Goal: Task Accomplishment & Management: Use online tool/utility

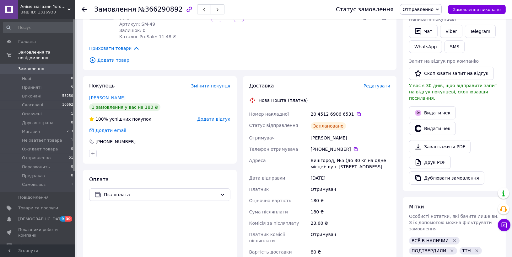
scroll to position [129, 0]
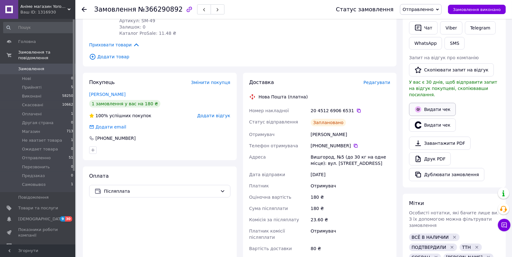
click at [441, 103] on button "Видати чек" at bounding box center [432, 109] width 47 height 13
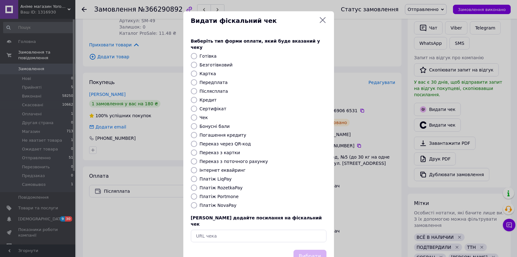
click at [218, 203] on label "Платіж NovaPay" at bounding box center [218, 205] width 37 height 5
click at [197, 202] on input "Платіж NovaPay" at bounding box center [194, 205] width 6 height 6
radio input "true"
click at [314, 250] on button "Вибрати" at bounding box center [309, 256] width 33 height 13
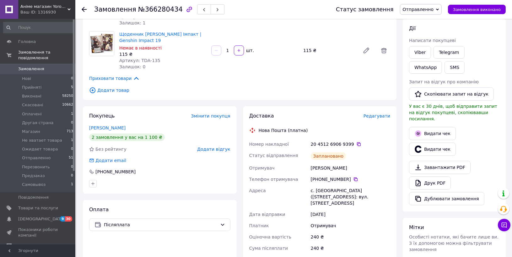
scroll to position [98, 0]
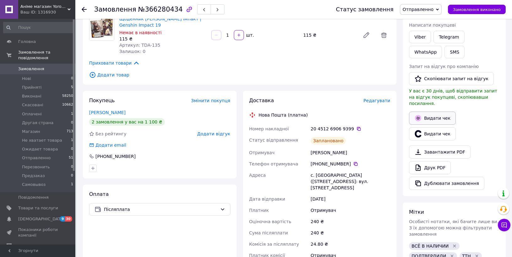
click at [439, 112] on button "Видати чек" at bounding box center [432, 118] width 47 height 13
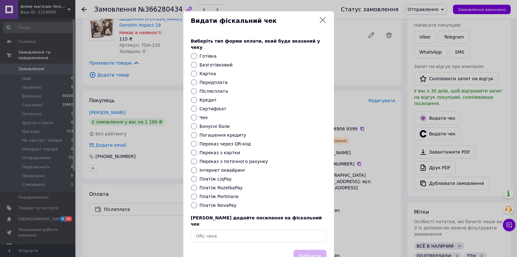
click at [217, 203] on label "Платіж NovaPay" at bounding box center [218, 205] width 37 height 5
click at [197, 202] on input "Платіж NovaPay" at bounding box center [194, 205] width 6 height 6
radio input "true"
click at [308, 250] on button "Вибрати" at bounding box center [309, 256] width 33 height 13
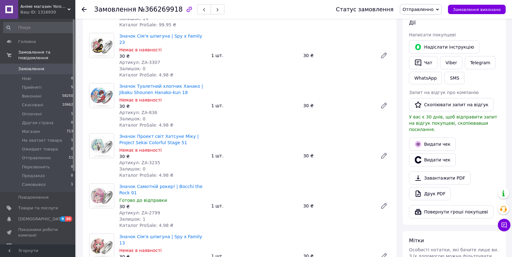
scroll to position [115, 0]
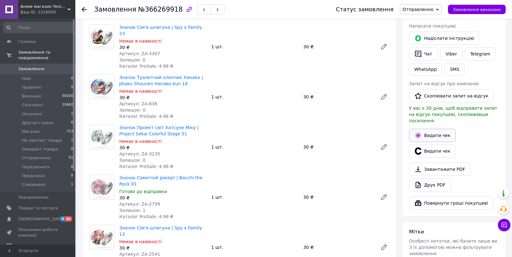
click at [444, 129] on button "Видати чек" at bounding box center [432, 135] width 47 height 13
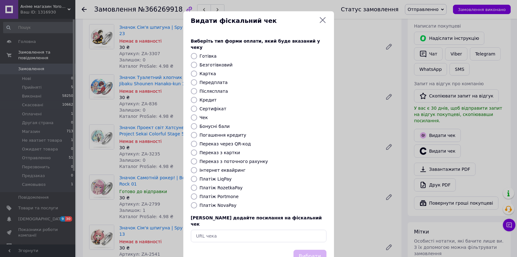
click at [224, 185] on label "Платіж RozetkaPay" at bounding box center [221, 187] width 43 height 5
click at [197, 185] on input "Платіж RozetkaPay" at bounding box center [194, 188] width 6 height 6
radio input "true"
click at [311, 250] on button "Вибрати" at bounding box center [309, 256] width 33 height 13
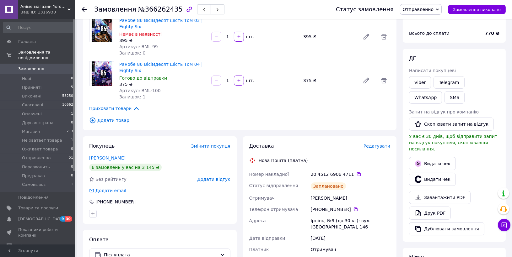
scroll to position [56, 0]
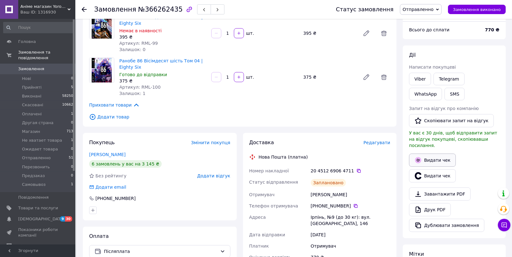
click at [441, 154] on button "Видати чек" at bounding box center [432, 160] width 47 height 13
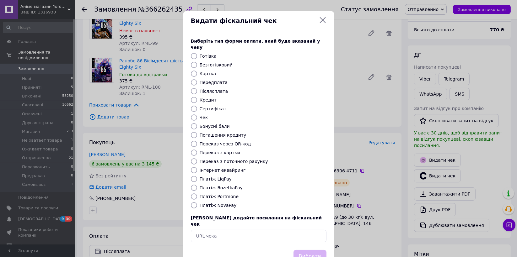
click at [204, 203] on label "Платіж NovaPay" at bounding box center [218, 205] width 37 height 5
click at [197, 202] on input "Платіж NovaPay" at bounding box center [194, 205] width 6 height 6
radio input "true"
click at [306, 250] on button "Вибрати" at bounding box center [309, 256] width 33 height 13
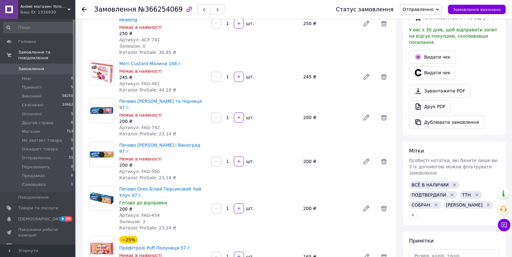
scroll to position [171, 0]
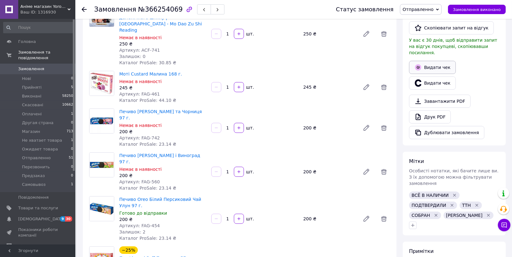
click at [437, 61] on button "Видати чек" at bounding box center [432, 67] width 47 height 13
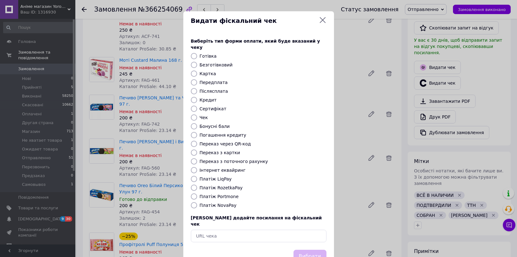
click at [220, 203] on label "Платіж NovaPay" at bounding box center [218, 205] width 37 height 5
click at [197, 202] on input "Платіж NovaPay" at bounding box center [194, 205] width 6 height 6
radio input "true"
click at [496, 104] on div "Видати фіскальний чек Виберіть тип форми оплати, який буде вказаний у чеку Готі…" at bounding box center [258, 141] width 517 height 282
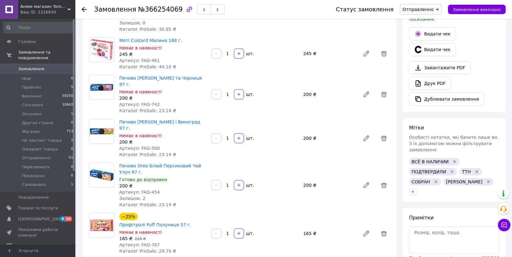
scroll to position [186, 0]
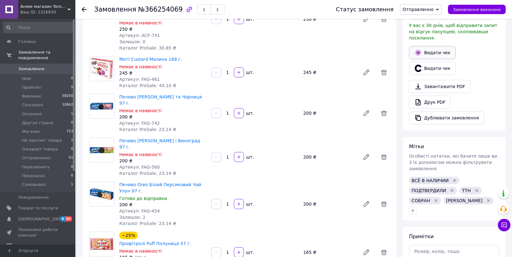
click at [440, 48] on button "Видати чек" at bounding box center [432, 52] width 47 height 13
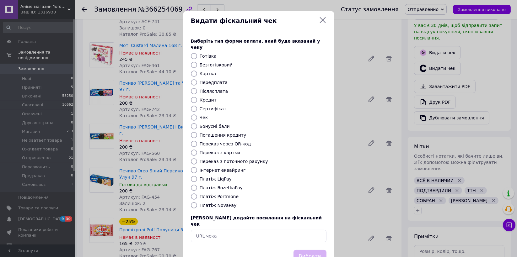
click at [222, 203] on label "Платіж NovaPay" at bounding box center [218, 205] width 37 height 5
click at [197, 202] on input "Платіж NovaPay" at bounding box center [194, 205] width 6 height 6
radio input "true"
click at [312, 250] on button "Вибрати" at bounding box center [309, 256] width 33 height 13
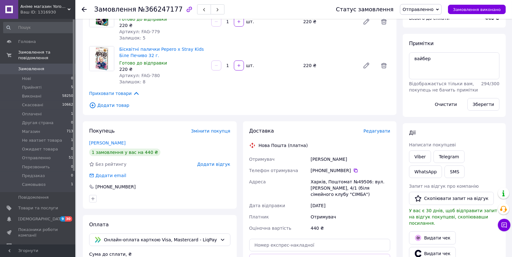
scroll to position [71, 0]
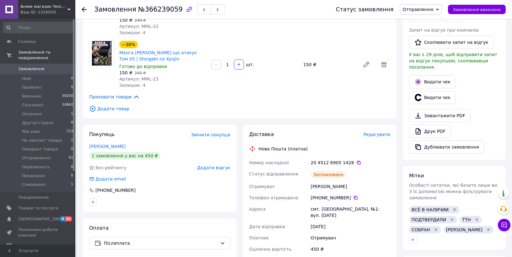
scroll to position [140, 0]
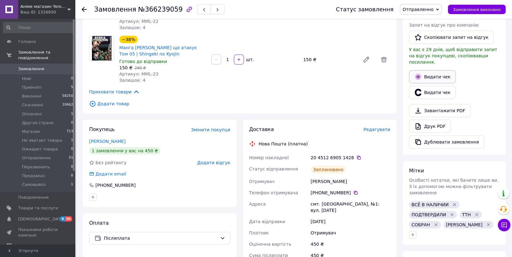
click at [437, 72] on button "Видати чек" at bounding box center [432, 76] width 47 height 13
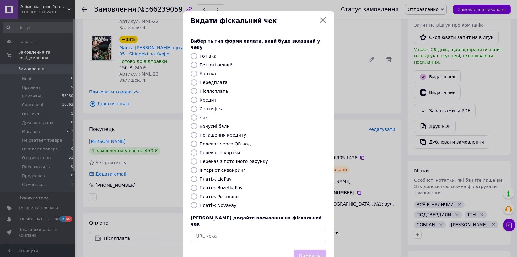
click at [207, 203] on label "Платіж NovaPay" at bounding box center [218, 205] width 37 height 5
click at [197, 202] on input "Платіж NovaPay" at bounding box center [194, 205] width 6 height 6
radio input "true"
click at [304, 250] on button "Вибрати" at bounding box center [309, 256] width 33 height 13
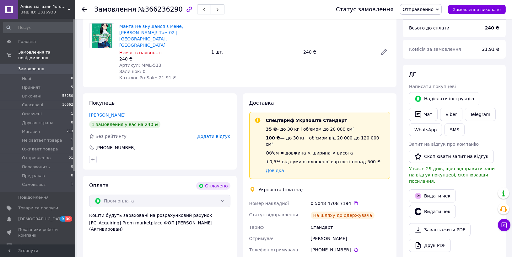
scroll to position [75, 0]
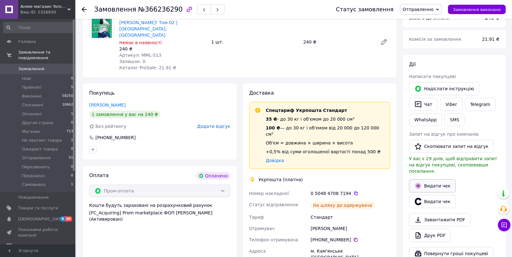
click at [436, 179] on button "Видати чек" at bounding box center [432, 185] width 47 height 13
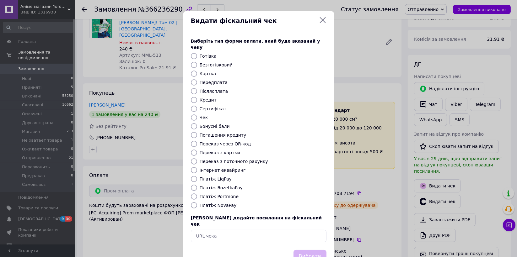
click at [212, 185] on label "Платіж RozetkaPay" at bounding box center [221, 187] width 43 height 5
click at [197, 185] on input "Платіж RozetkaPay" at bounding box center [194, 188] width 6 height 6
radio input "true"
click at [315, 250] on button "Вибрати" at bounding box center [309, 256] width 33 height 13
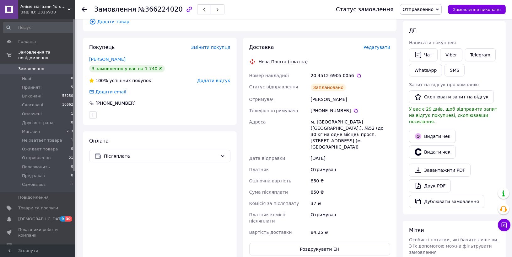
scroll to position [104, 0]
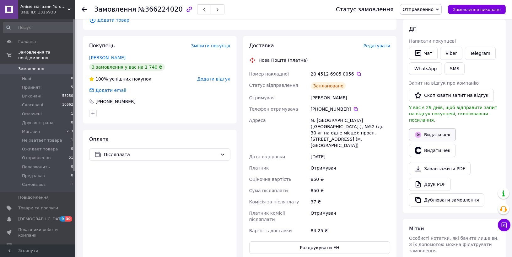
click at [446, 131] on button "Видати чек" at bounding box center [432, 134] width 47 height 13
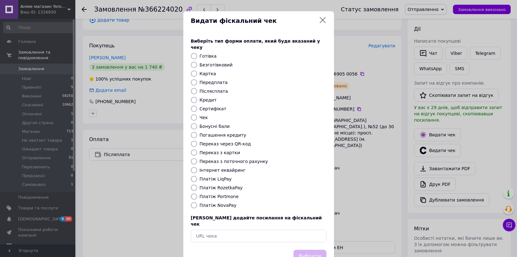
click at [215, 203] on label "Платіж NovaPay" at bounding box center [218, 205] width 37 height 5
click at [197, 202] on input "Платіж NovaPay" at bounding box center [194, 205] width 6 height 6
radio input "true"
click at [306, 250] on button "Вибрати" at bounding box center [309, 256] width 33 height 13
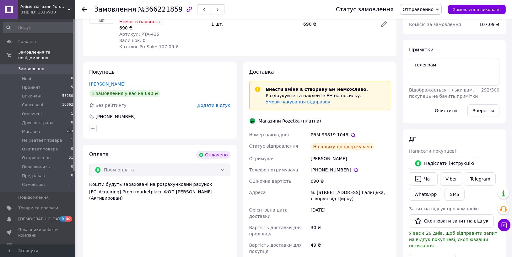
scroll to position [173, 0]
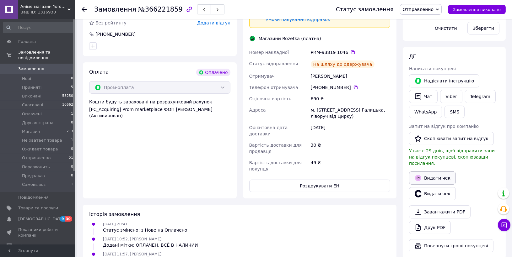
click at [440, 172] on button "Видати чек" at bounding box center [432, 178] width 47 height 13
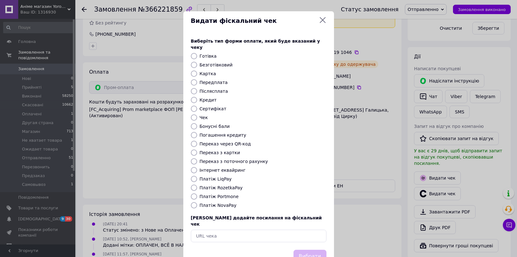
click at [224, 185] on label "Платіж RozetkaPay" at bounding box center [221, 187] width 43 height 5
click at [197, 185] on input "Платіж RozetkaPay" at bounding box center [194, 188] width 6 height 6
radio input "true"
click at [305, 250] on button "Вибрати" at bounding box center [309, 256] width 33 height 13
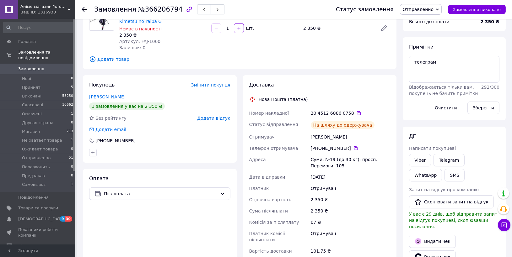
scroll to position [87, 0]
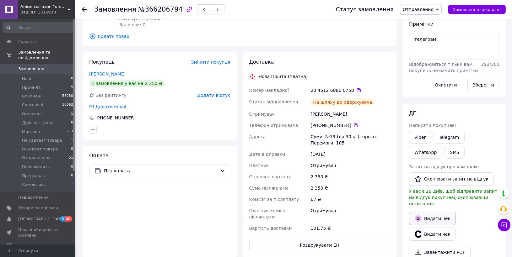
click at [431, 212] on button "Видати чек" at bounding box center [432, 218] width 47 height 13
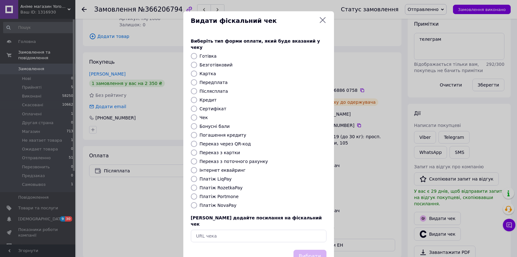
click at [211, 203] on label "Платіж NovaPay" at bounding box center [218, 205] width 37 height 5
click at [197, 202] on input "Платіж NovaPay" at bounding box center [194, 205] width 6 height 6
radio input "true"
click at [302, 250] on button "Вибрати" at bounding box center [309, 256] width 33 height 13
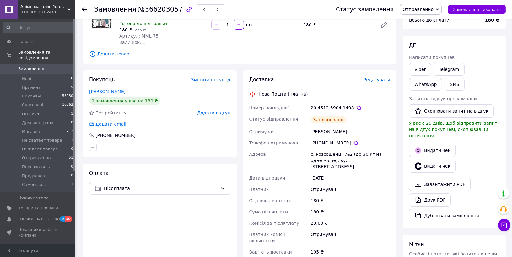
scroll to position [94, 0]
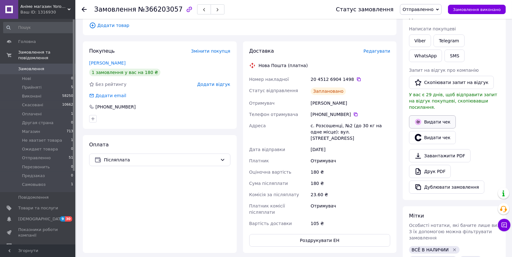
click at [434, 117] on button "Видати чек" at bounding box center [432, 121] width 47 height 13
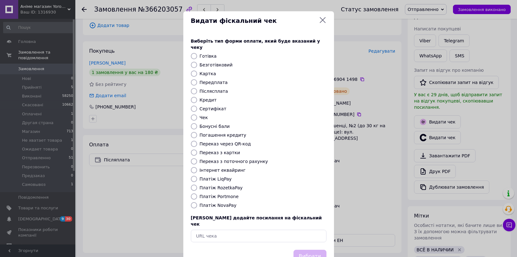
click at [221, 203] on label "Платіж NovaPay" at bounding box center [218, 205] width 37 height 5
click at [197, 202] on input "Платіж NovaPay" at bounding box center [194, 205] width 6 height 6
radio input "true"
click at [312, 250] on button "Вибрати" at bounding box center [309, 256] width 33 height 13
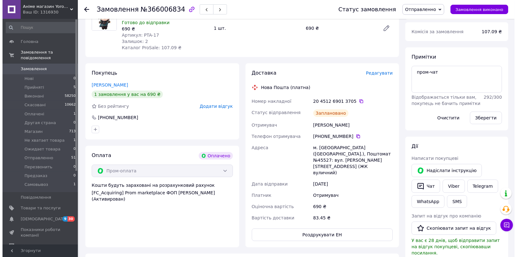
scroll to position [100, 0]
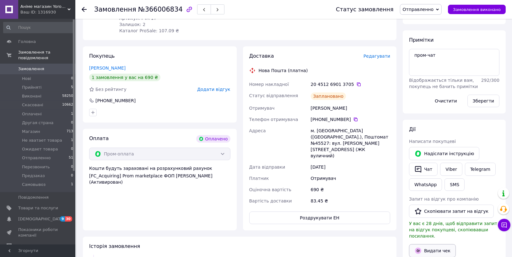
click at [432, 246] on button "Видати чек" at bounding box center [432, 250] width 47 height 13
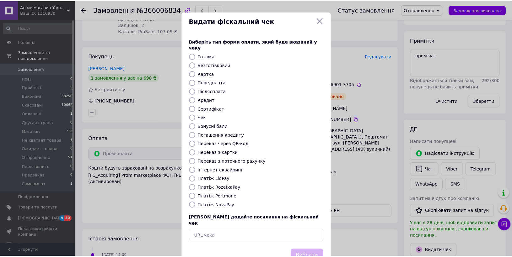
scroll to position [20, 0]
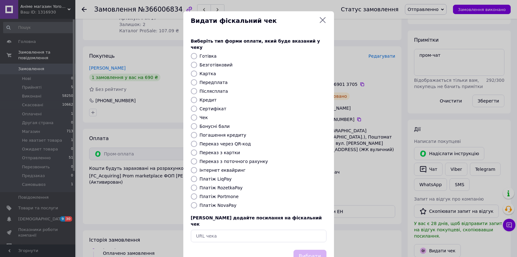
click at [226, 185] on label "Платіж RozetkaPay" at bounding box center [221, 187] width 43 height 5
click at [197, 185] on input "Платіж RozetkaPay" at bounding box center [194, 188] width 6 height 6
radio input "true"
click at [308, 250] on button "Вибрати" at bounding box center [309, 256] width 33 height 13
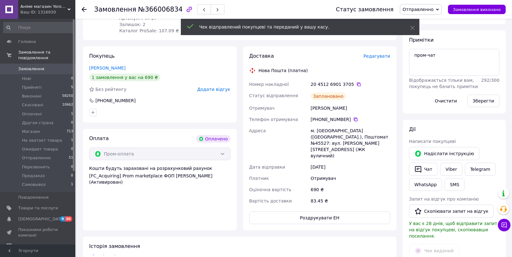
scroll to position [26, 0]
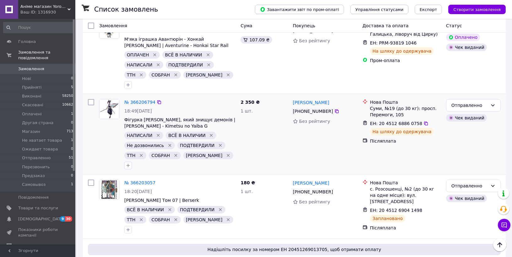
scroll to position [313, 0]
